Goal: Information Seeking & Learning: Learn about a topic

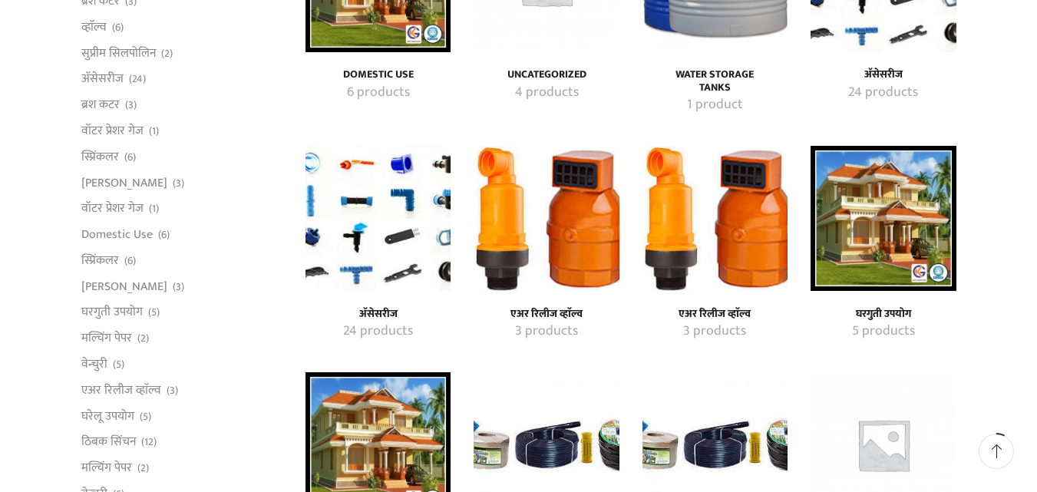
scroll to position [307, 0]
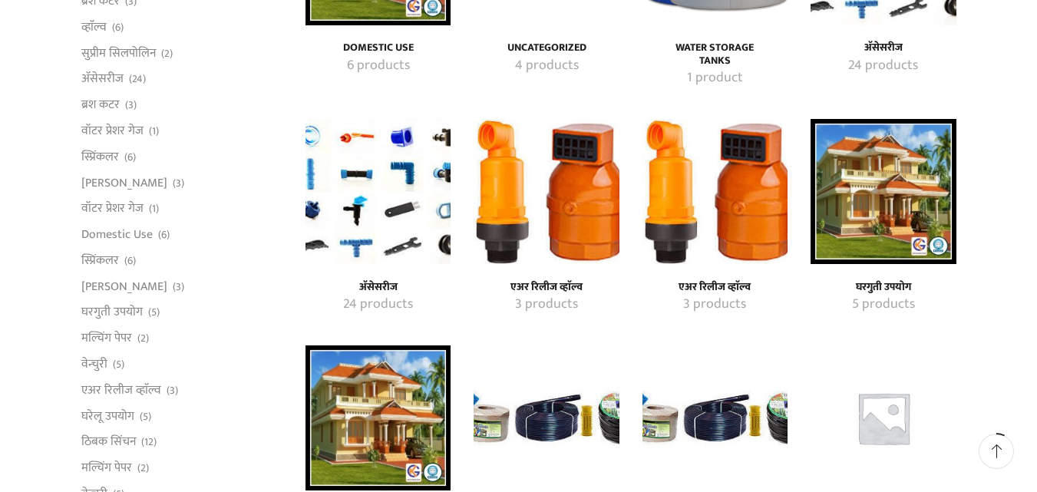
click at [398, 210] on img "Visit product category अ‍ॅसेसरीज" at bounding box center [378, 191] width 145 height 145
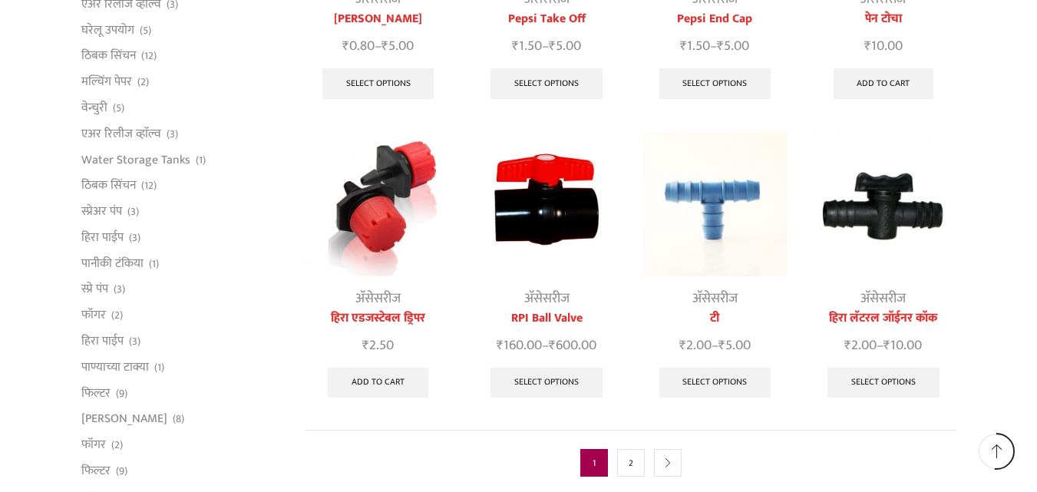
scroll to position [614, 0]
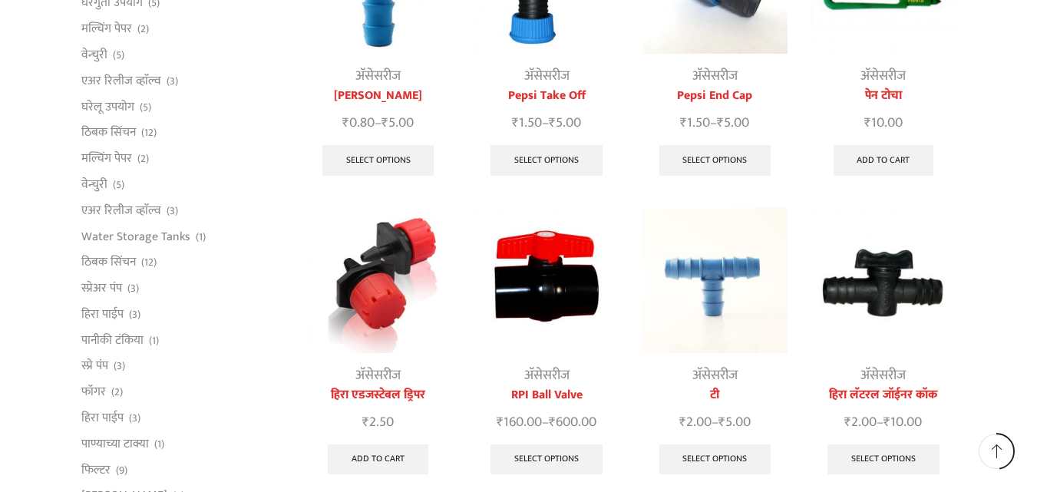
drag, startPoint x: 554, startPoint y: 175, endPoint x: 515, endPoint y: 240, distance: 75.4
click at [515, 240] on img at bounding box center [546, 280] width 145 height 145
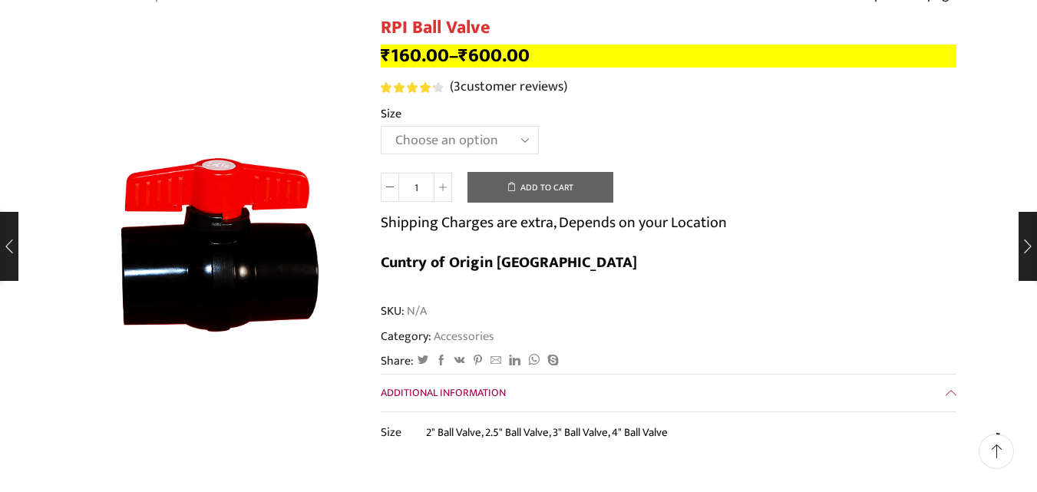
scroll to position [154, 0]
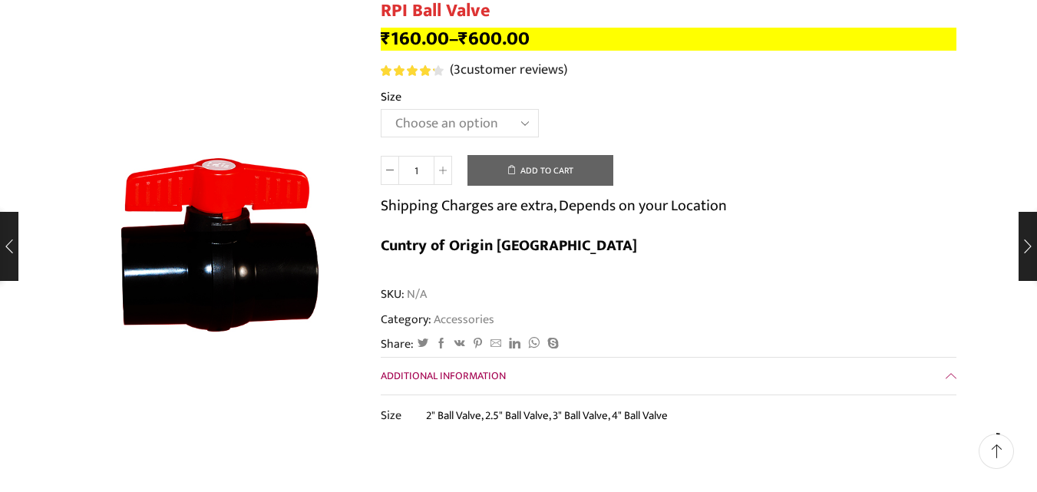
click at [444, 127] on select "Choose an option 2" Ball Valve 2.5" Ball Valve 3" Ball Valve 4" Ball Valve" at bounding box center [460, 123] width 158 height 28
click at [663, 130] on td "Choose an option 2" Ball Valve 2.5" Ball Valve 3" Ball Valve 4" Ball Valve Clear" at bounding box center [669, 130] width 576 height 42
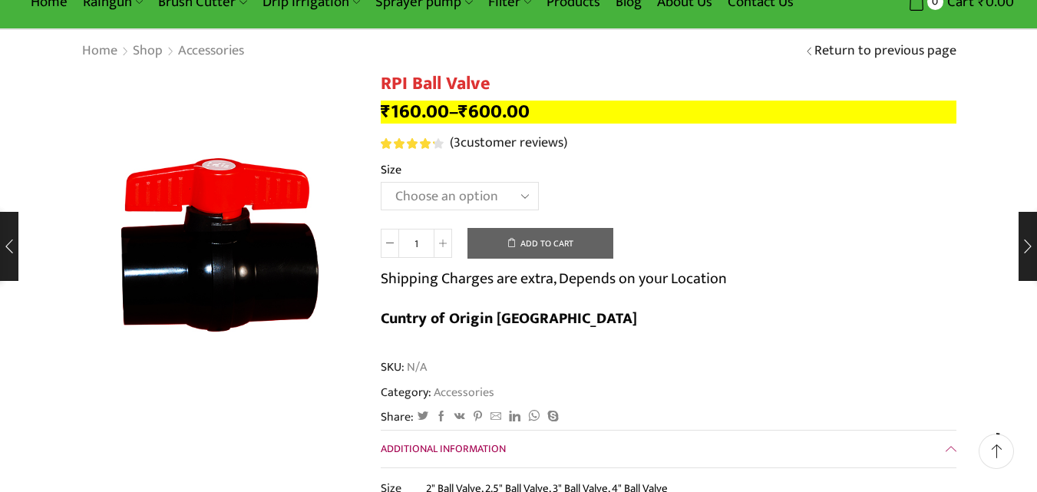
scroll to position [0, 0]
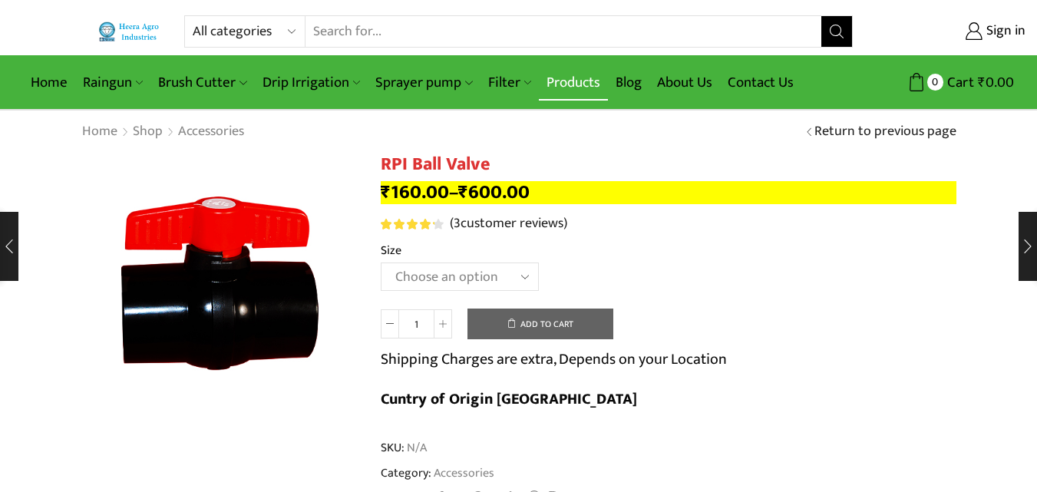
click at [586, 94] on link "Products" at bounding box center [573, 82] width 69 height 36
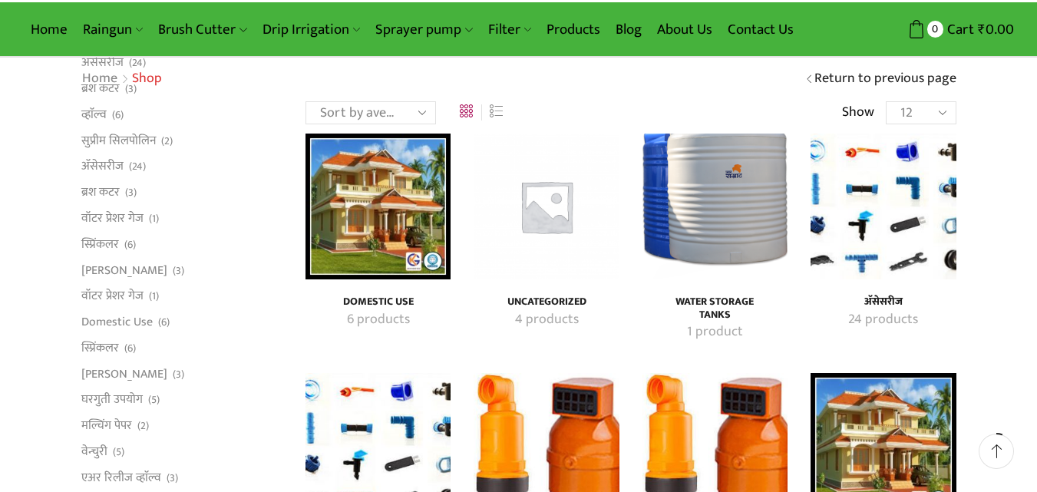
scroll to position [230, 0]
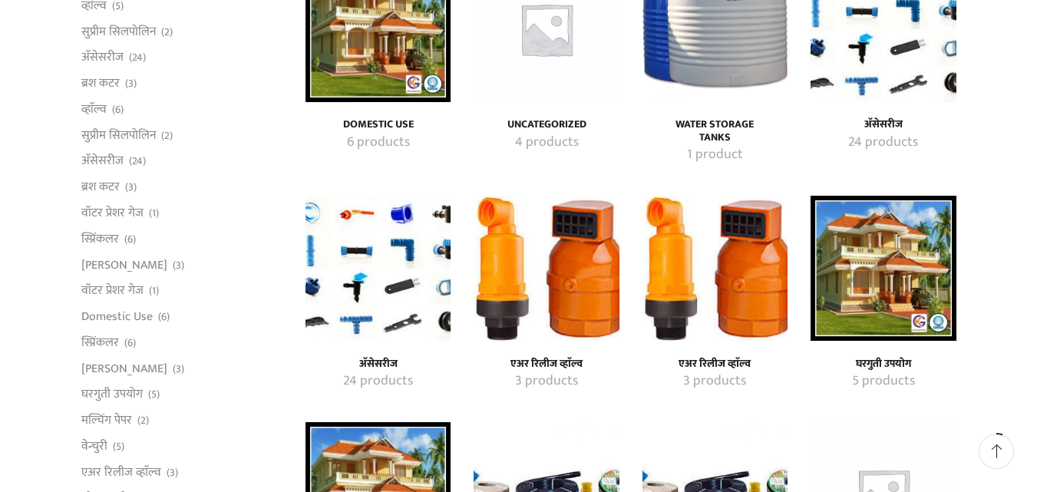
click at [397, 276] on img "Visit product category अ‍ॅसेसरीज" at bounding box center [378, 268] width 145 height 145
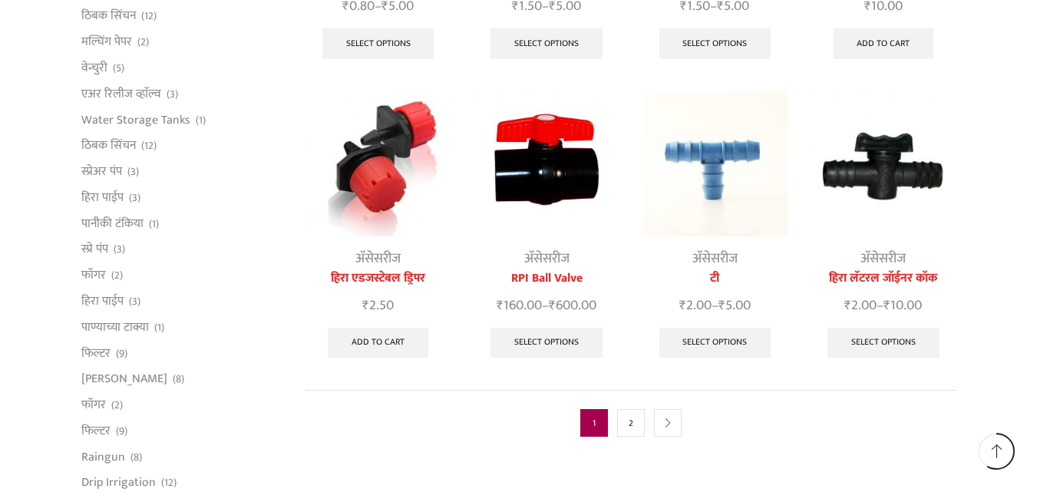
scroll to position [768, 0]
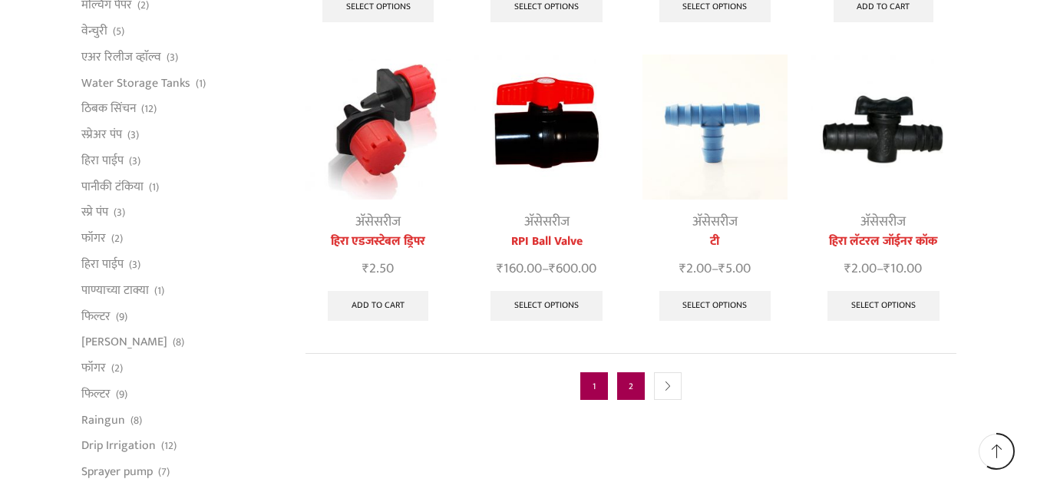
click at [640, 372] on link "2" at bounding box center [631, 386] width 28 height 28
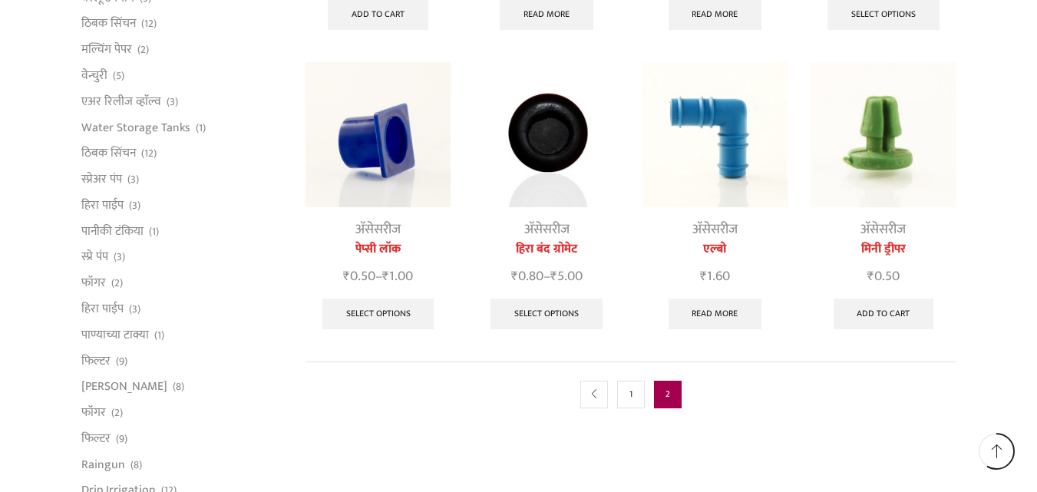
scroll to position [768, 0]
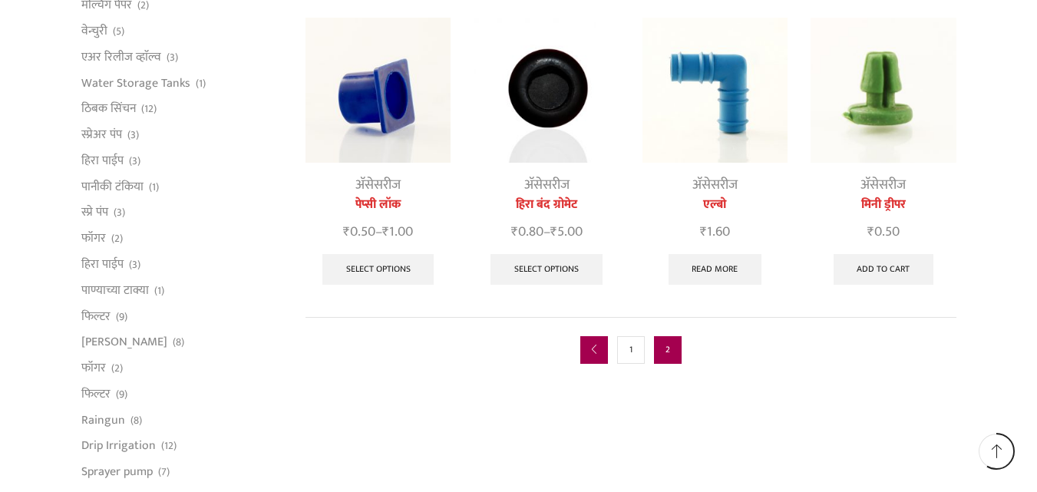
click at [586, 359] on link "prev" at bounding box center [594, 350] width 28 height 28
